Goal: Transaction & Acquisition: Purchase product/service

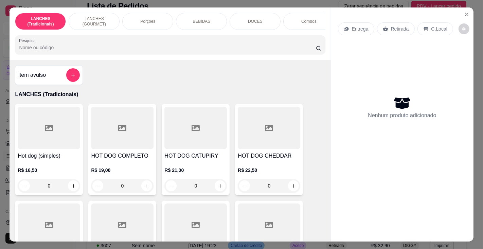
scroll to position [27, 0]
click at [102, 48] on input "Pesquisa" at bounding box center [167, 47] width 296 height 7
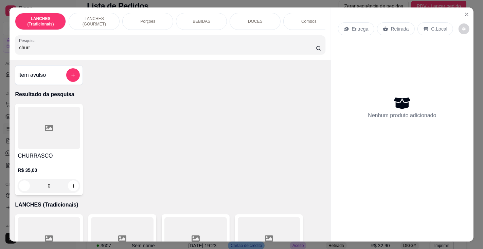
type input "churr"
click at [51, 147] on div at bounding box center [49, 128] width 62 height 42
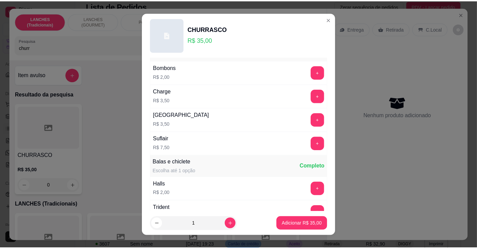
scroll to position [695, 0]
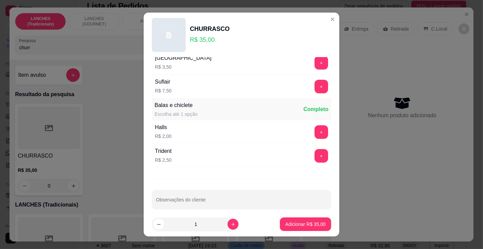
click at [230, 199] on input "Observações do cliente" at bounding box center [241, 202] width 171 height 7
type input "[PERSON_NAME]"
click at [294, 219] on button "Adicionar R$ 35,00" at bounding box center [305, 224] width 51 height 14
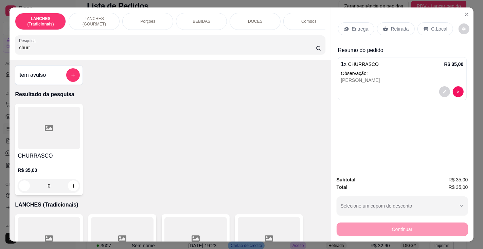
click at [352, 25] on p "Entrega" at bounding box center [360, 28] width 17 height 7
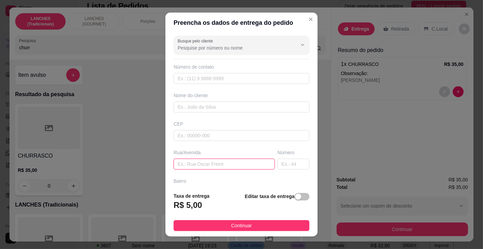
click at [213, 159] on input "text" at bounding box center [223, 164] width 101 height 11
type input "pericles martins sodero"
click at [277, 163] on input "text" at bounding box center [293, 164] width 32 height 11
type input "1190"
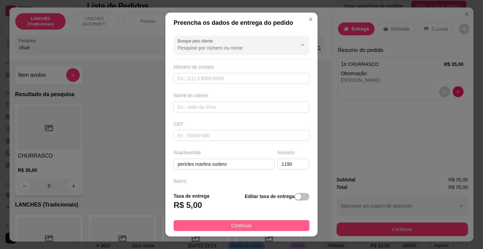
click at [265, 224] on button "Continuar" at bounding box center [241, 225] width 136 height 11
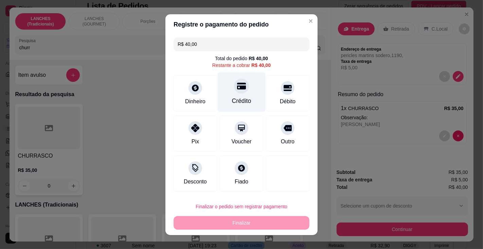
click at [241, 99] on div "Crédito" at bounding box center [241, 100] width 19 height 9
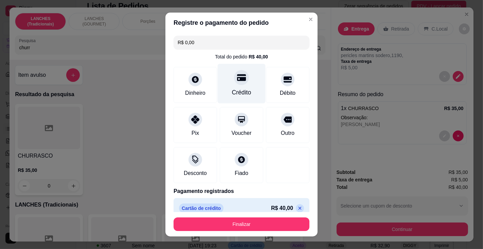
click at [252, 220] on button "Finalizar" at bounding box center [241, 224] width 136 height 14
click at [241, 221] on button "Finalizar" at bounding box center [241, 224] width 136 height 14
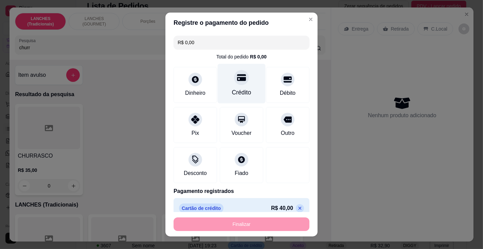
type input "-R$ 40,00"
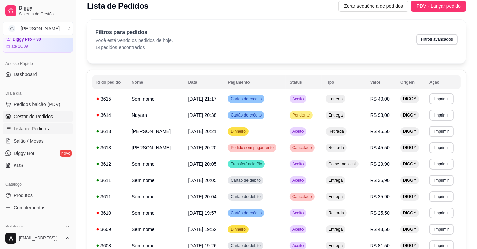
click at [33, 116] on span "Gestor de Pedidos" at bounding box center [33, 116] width 39 height 7
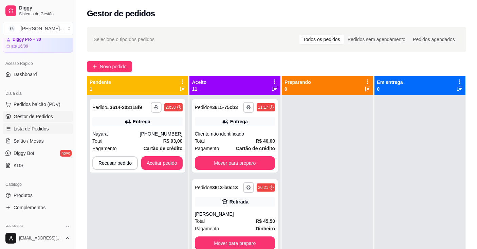
click at [35, 127] on span "Lista de Pedidos" at bounding box center [31, 128] width 35 height 7
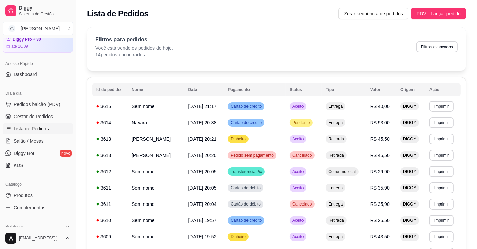
click at [444, 106] on button "Imprimir" at bounding box center [441, 106] width 24 height 11
click at [436, 132] on button "Impressora" at bounding box center [431, 130] width 49 height 11
click at [443, 108] on button "Imprimir" at bounding box center [441, 106] width 24 height 11
click at [440, 129] on button "Impressora" at bounding box center [436, 127] width 39 height 9
click at [48, 104] on span "Pedidos balcão (PDV)" at bounding box center [37, 104] width 47 height 7
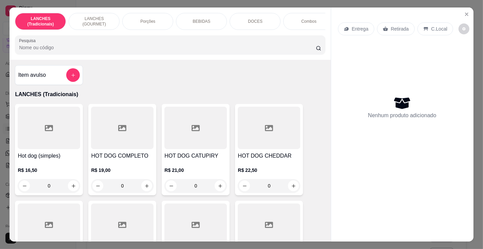
click at [80, 48] on input "Pesquisa" at bounding box center [167, 47] width 296 height 7
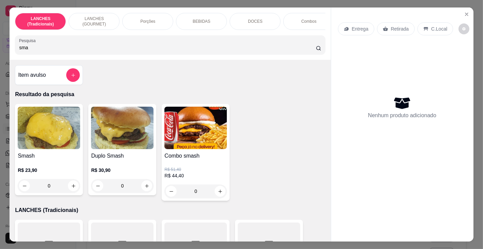
type input "sma"
click at [54, 157] on h4 "Smash" at bounding box center [49, 156] width 62 height 8
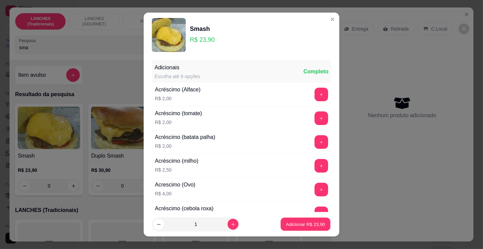
click at [288, 222] on p "Adicionar R$ 23,90" at bounding box center [305, 224] width 39 height 6
type input "1"
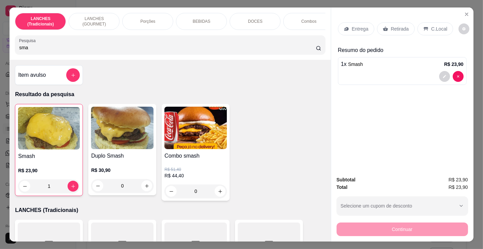
click at [398, 26] on p "Retirada" at bounding box center [400, 28] width 18 height 7
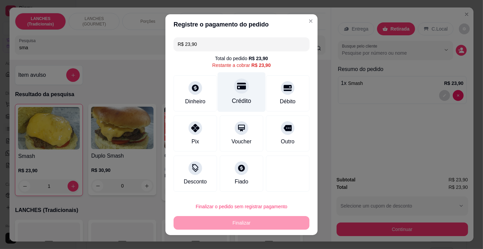
click at [239, 98] on div "Crédito" at bounding box center [241, 100] width 19 height 9
type input "R$ 0,00"
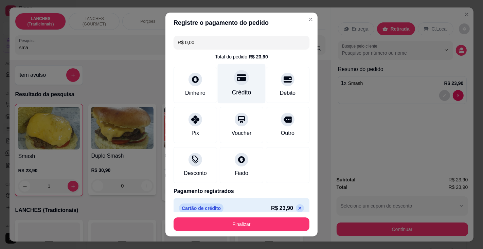
click at [248, 228] on button "Finalizar" at bounding box center [241, 224] width 136 height 14
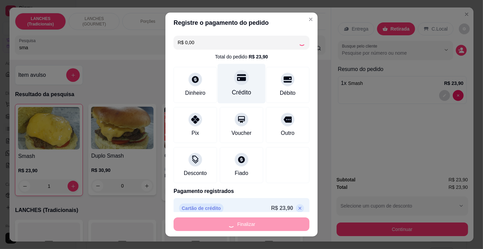
type input "0"
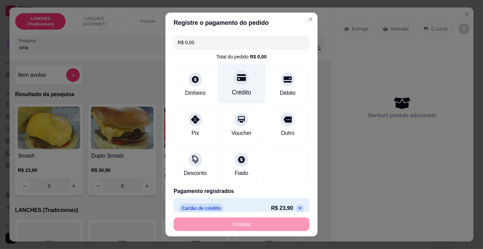
type input "-R$ 23,90"
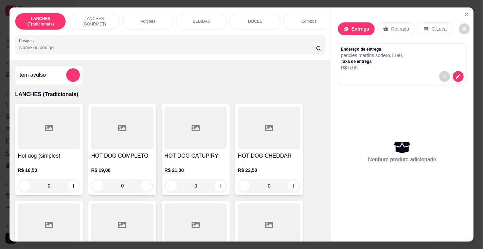
click at [148, 49] on input "Pesquisa" at bounding box center [167, 47] width 296 height 7
type input "fran"
click at [50, 148] on div at bounding box center [49, 128] width 62 height 42
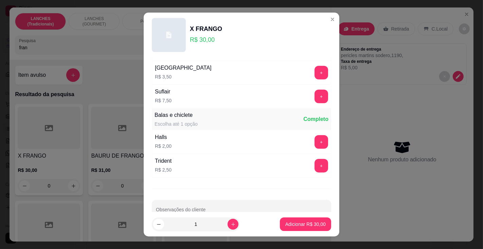
scroll to position [695, 0]
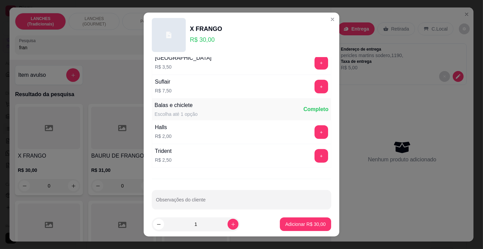
click at [227, 199] on input "Observações do cliente" at bounding box center [241, 202] width 171 height 7
type input "sem presunto / [PERSON_NAME]"
click at [293, 223] on p "Adicionar R$ 30,00" at bounding box center [305, 224] width 40 height 7
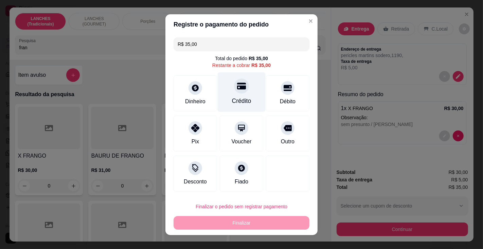
click at [240, 100] on div "Crédito" at bounding box center [241, 100] width 19 height 9
type input "R$ 0,00"
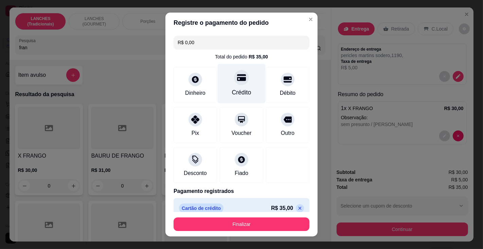
click at [245, 224] on button "Finalizar" at bounding box center [241, 224] width 136 height 14
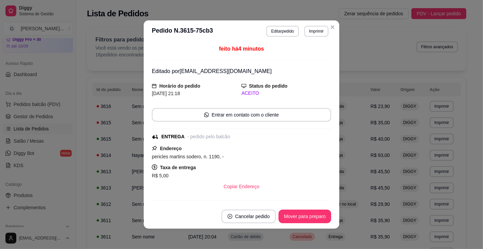
scroll to position [104, 0]
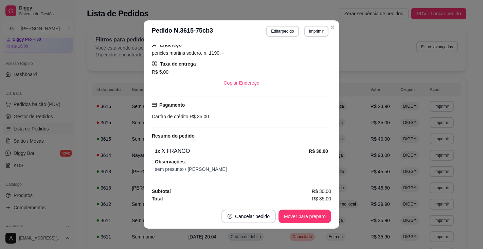
click at [315, 31] on button "Imprimir" at bounding box center [316, 31] width 24 height 11
click at [311, 54] on button "Impressora" at bounding box center [301, 55] width 49 height 11
click at [313, 29] on button "Imprimir" at bounding box center [316, 31] width 24 height 11
click at [311, 54] on button "Impressora" at bounding box center [301, 55] width 49 height 11
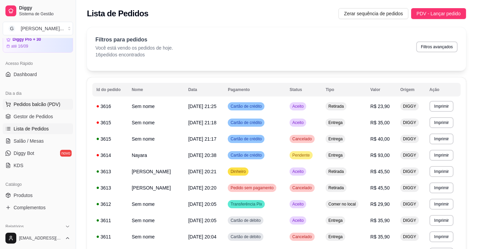
click at [49, 103] on span "Pedidos balcão (PDV)" at bounding box center [37, 104] width 47 height 7
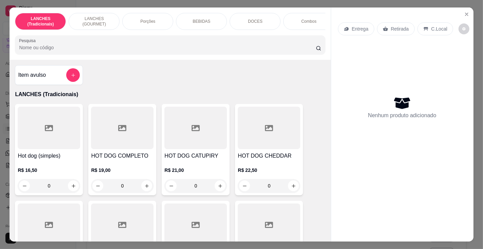
click at [158, 51] on input "Pesquisa" at bounding box center [167, 47] width 296 height 7
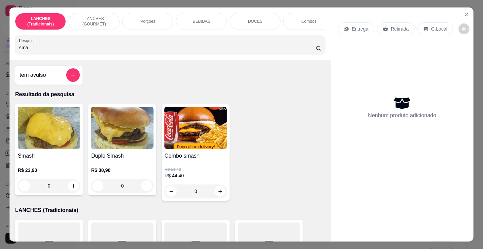
type input "sma"
click at [40, 149] on img at bounding box center [49, 128] width 62 height 42
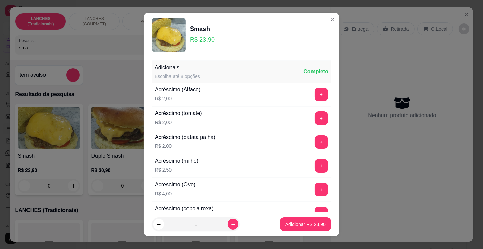
click at [285, 224] on p "Adicionar R$ 23,90" at bounding box center [305, 224] width 40 height 7
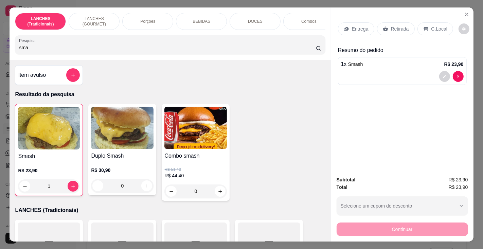
type input "1"
click at [201, 19] on p "BEBIDAS" at bounding box center [201, 21] width 18 height 5
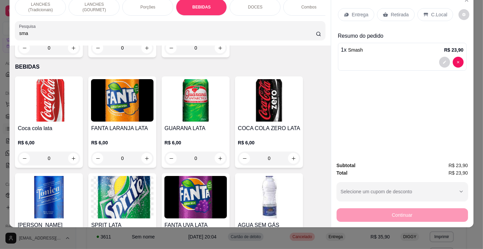
click at [72, 156] on icon "increase-product-quantity" at bounding box center [73, 157] width 3 height 3
type input "1"
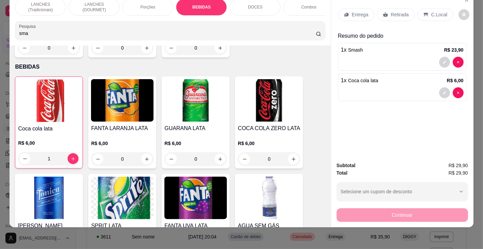
click at [353, 8] on div "Entrega" at bounding box center [356, 14] width 36 height 13
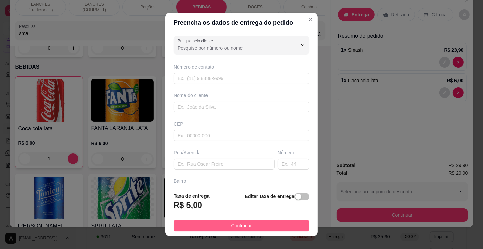
click at [249, 223] on button "Continuar" at bounding box center [241, 225] width 136 height 11
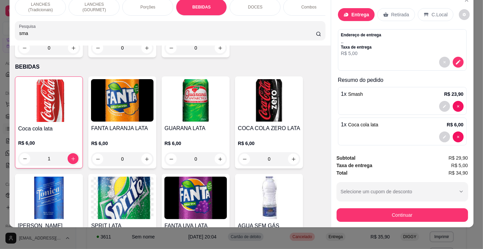
click at [291, 156] on icon "increase-product-quantity" at bounding box center [293, 158] width 5 height 5
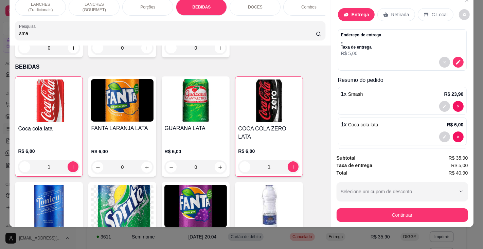
type input "1"
click at [22, 164] on icon "decrease-product-quantity" at bounding box center [24, 166] width 5 height 5
type input "0"
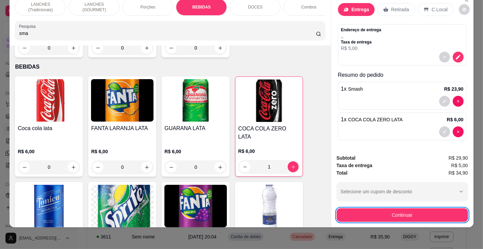
click at [351, 6] on p "Entrega" at bounding box center [360, 9] width 18 height 7
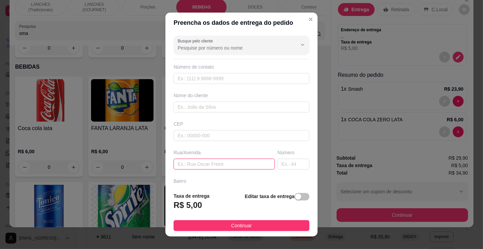
click at [208, 162] on input "text" at bounding box center [223, 164] width 101 height 11
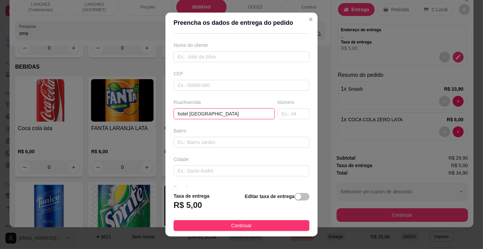
scroll to position [73, 0]
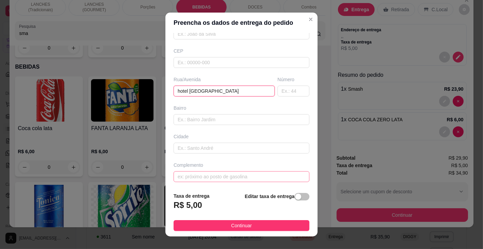
type input "hotel [GEOGRAPHIC_DATA]"
click at [232, 172] on input "text" at bounding box center [241, 176] width 136 height 11
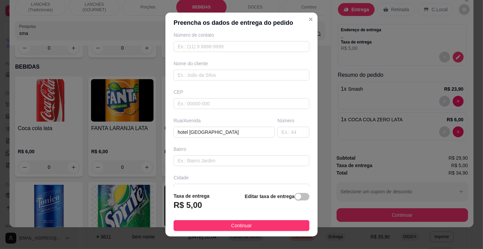
scroll to position [0, 0]
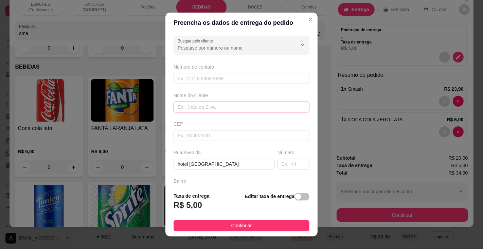
type input "quarto 3"
click at [228, 103] on input "text" at bounding box center [241, 106] width 136 height 11
type input "[PERSON_NAME]"
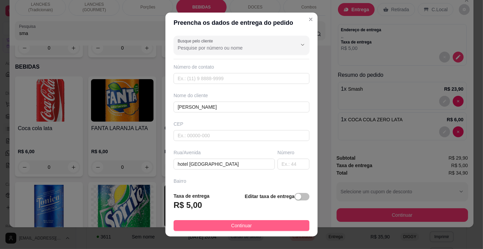
click at [244, 223] on span "Continuar" at bounding box center [241, 225] width 21 height 7
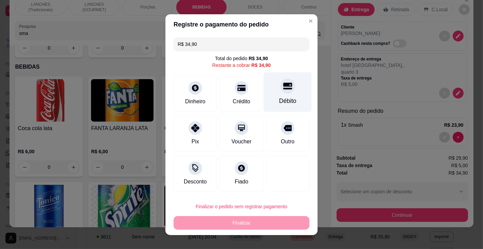
click at [281, 98] on div "Débito" at bounding box center [287, 100] width 17 height 9
type input "R$ 0,00"
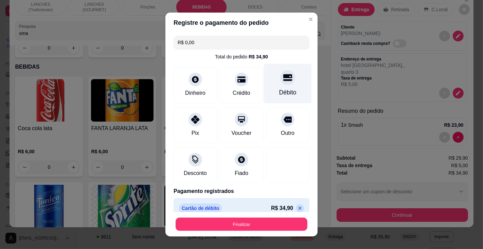
click at [253, 226] on button "Finalizar" at bounding box center [242, 224] width 132 height 13
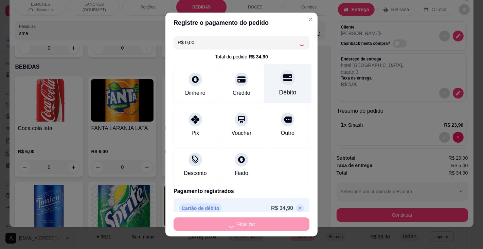
type input "0"
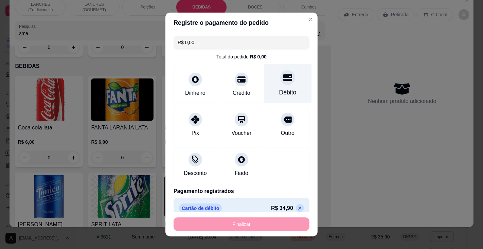
type input "-R$ 34,90"
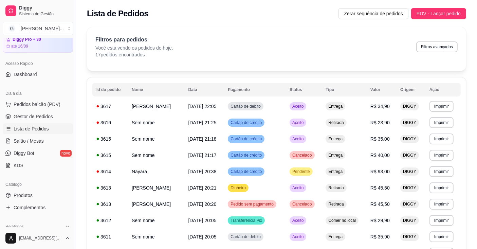
click at [445, 106] on button "Imprimir" at bounding box center [441, 106] width 24 height 11
click at [435, 130] on button "Impressora" at bounding box center [431, 130] width 49 height 11
click at [443, 106] on button "Imprimir" at bounding box center [441, 106] width 24 height 11
click at [432, 131] on button "Impressora" at bounding box center [431, 130] width 49 height 11
click at [52, 103] on span "Pedidos balcão (PDV)" at bounding box center [37, 104] width 47 height 7
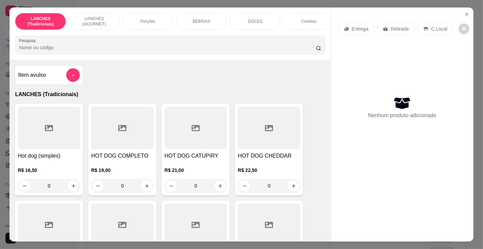
click at [160, 49] on input "Pesquisa" at bounding box center [167, 47] width 296 height 7
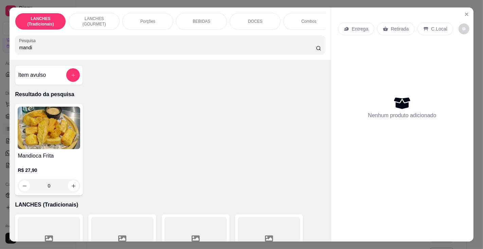
type input "mandi"
click at [51, 157] on h4 "Mandioca Frita" at bounding box center [49, 156] width 62 height 8
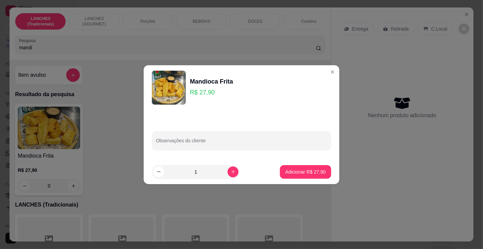
click at [231, 171] on icon "increase-product-quantity" at bounding box center [233, 172] width 4 height 4
type input "2"
click at [311, 173] on p "Adicionar R$ 55,80" at bounding box center [305, 171] width 40 height 7
type input "2"
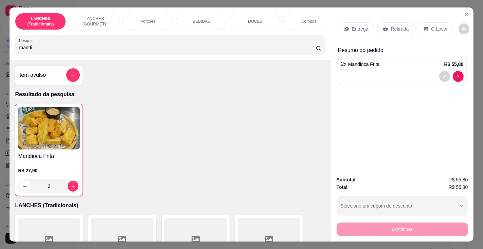
click at [204, 19] on p "BEBIDAS" at bounding box center [201, 21] width 18 height 5
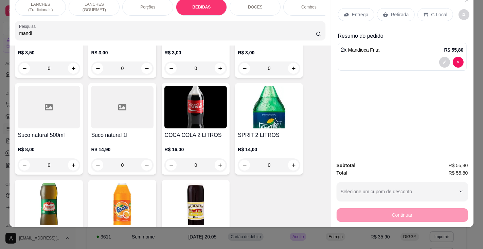
scroll to position [2444, 0]
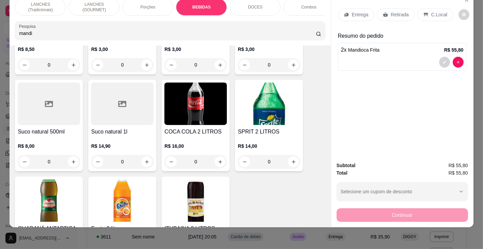
click at [218, 159] on icon "increase-product-quantity" at bounding box center [220, 161] width 5 height 5
type input "1"
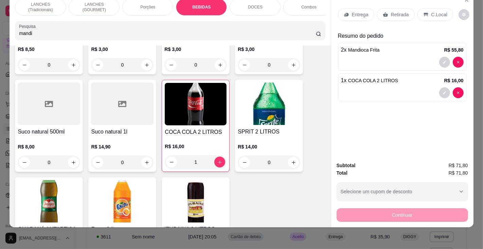
click at [356, 11] on p "Entrega" at bounding box center [360, 14] width 17 height 7
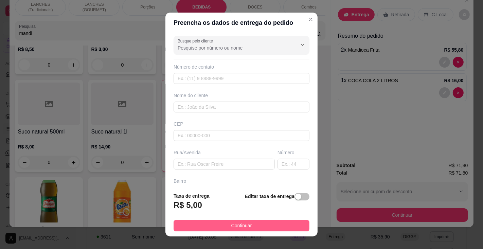
click at [250, 226] on button "Continuar" at bounding box center [241, 225] width 136 height 11
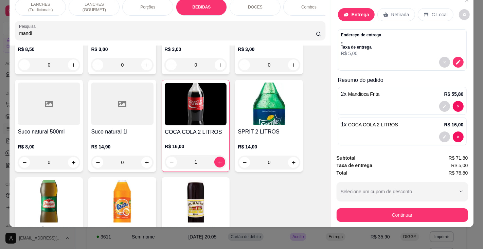
click at [352, 11] on p "Entrega" at bounding box center [360, 14] width 18 height 7
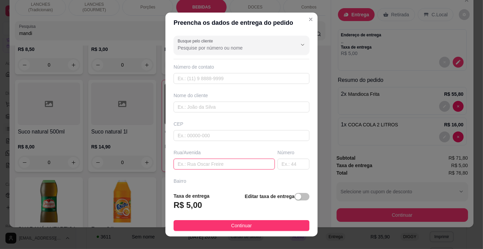
click at [219, 162] on input "text" at bounding box center [223, 164] width 101 height 11
type input "[PERSON_NAME]"
click at [278, 160] on input "text" at bounding box center [293, 164] width 32 height 11
type input "50"
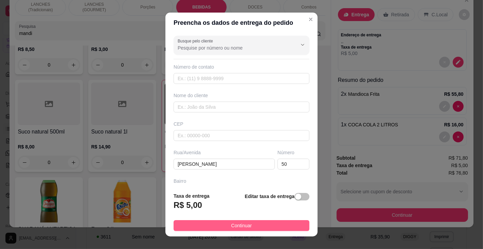
click at [245, 225] on span "Continuar" at bounding box center [241, 225] width 21 height 7
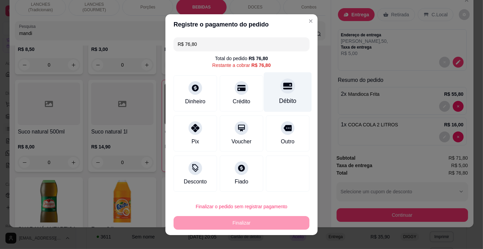
click at [278, 95] on div "Débito" at bounding box center [288, 92] width 48 height 40
type input "R$ 0,00"
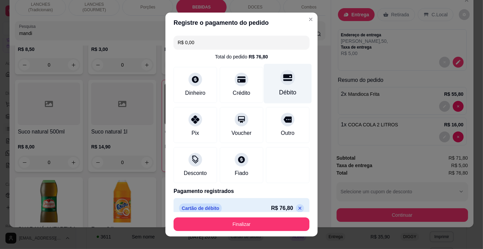
click at [256, 220] on button "Finalizar" at bounding box center [241, 224] width 136 height 14
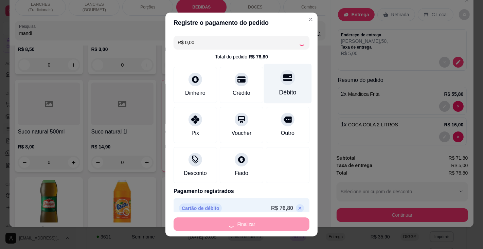
type input "0"
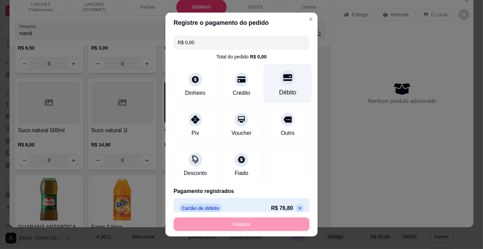
type input "-R$ 76,80"
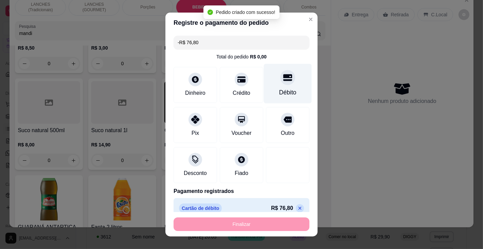
scroll to position [2443, 0]
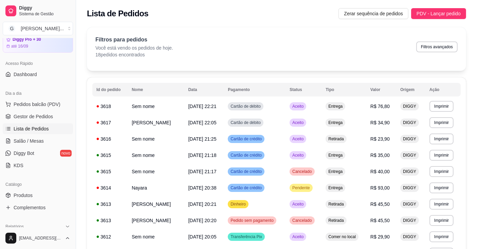
click at [443, 105] on button "Imprimir" at bounding box center [441, 106] width 24 height 11
click at [433, 128] on button "Impressora" at bounding box center [431, 130] width 49 height 11
click at [443, 106] on button "Imprimir" at bounding box center [441, 106] width 23 height 11
click at [438, 127] on button "Impressora" at bounding box center [431, 130] width 48 height 11
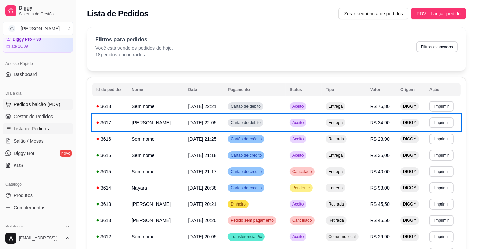
click at [51, 101] on span "Pedidos balcão (PDV)" at bounding box center [37, 104] width 47 height 7
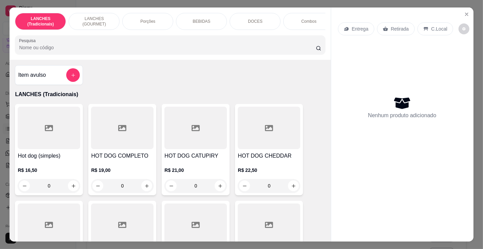
click at [72, 47] on input "Pesquisa" at bounding box center [167, 47] width 296 height 7
click at [254, 14] on div "DOCES" at bounding box center [254, 21] width 51 height 17
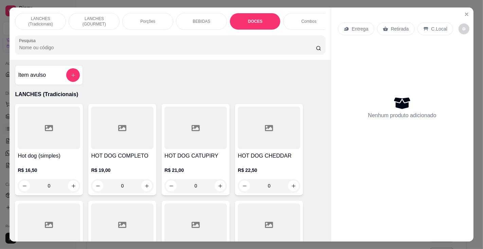
scroll to position [17, 0]
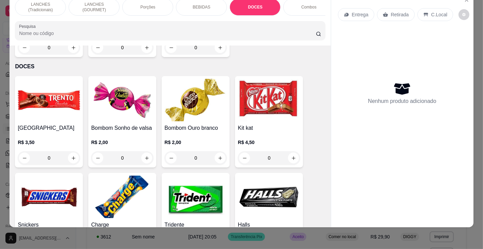
click at [218, 151] on div "0" at bounding box center [195, 158] width 62 height 14
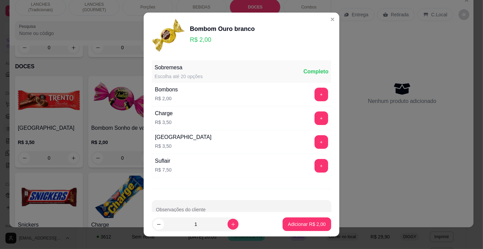
click at [300, 224] on p "Adicionar R$ 2,00" at bounding box center [307, 224] width 38 height 7
type input "1"
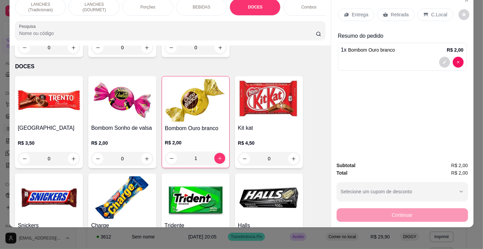
click at [52, 185] on img at bounding box center [49, 197] width 62 height 42
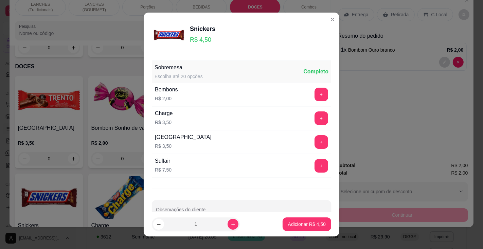
click at [296, 223] on p "Adicionar R$ 4,50" at bounding box center [307, 224] width 38 height 7
type input "1"
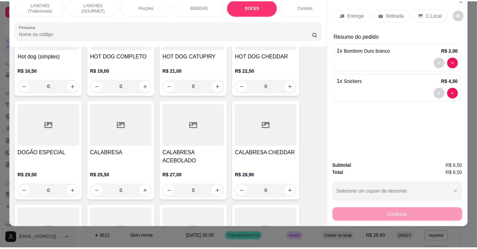
scroll to position [0, 0]
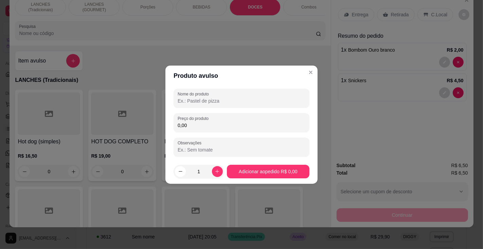
click at [209, 97] on input "Nome do produto" at bounding box center [242, 100] width 128 height 7
type input "meia coca"
click at [202, 126] on input "0,00" at bounding box center [242, 125] width 128 height 7
type input "8,00"
click at [252, 171] on div "0" at bounding box center [269, 172] width 62 height 14
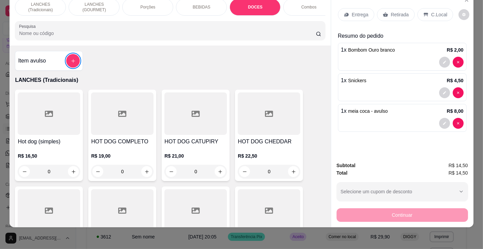
click at [431, 11] on p "C.Local" at bounding box center [439, 14] width 16 height 7
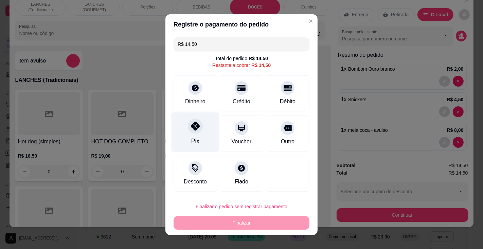
click at [193, 137] on div "Pix" at bounding box center [195, 140] width 8 height 9
type input "R$ 0,00"
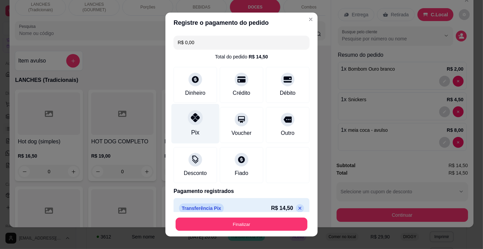
click at [207, 221] on button "Finalizar" at bounding box center [242, 224] width 132 height 13
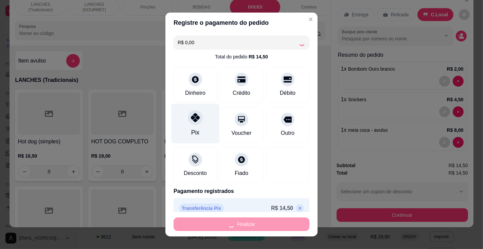
type input "0"
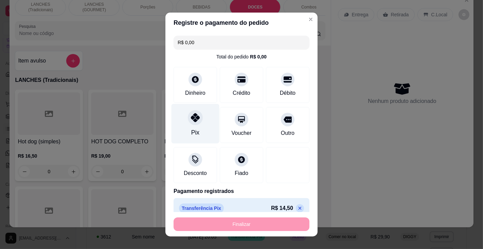
type input "-R$ 14,50"
